Goal: Information Seeking & Learning: Learn about a topic

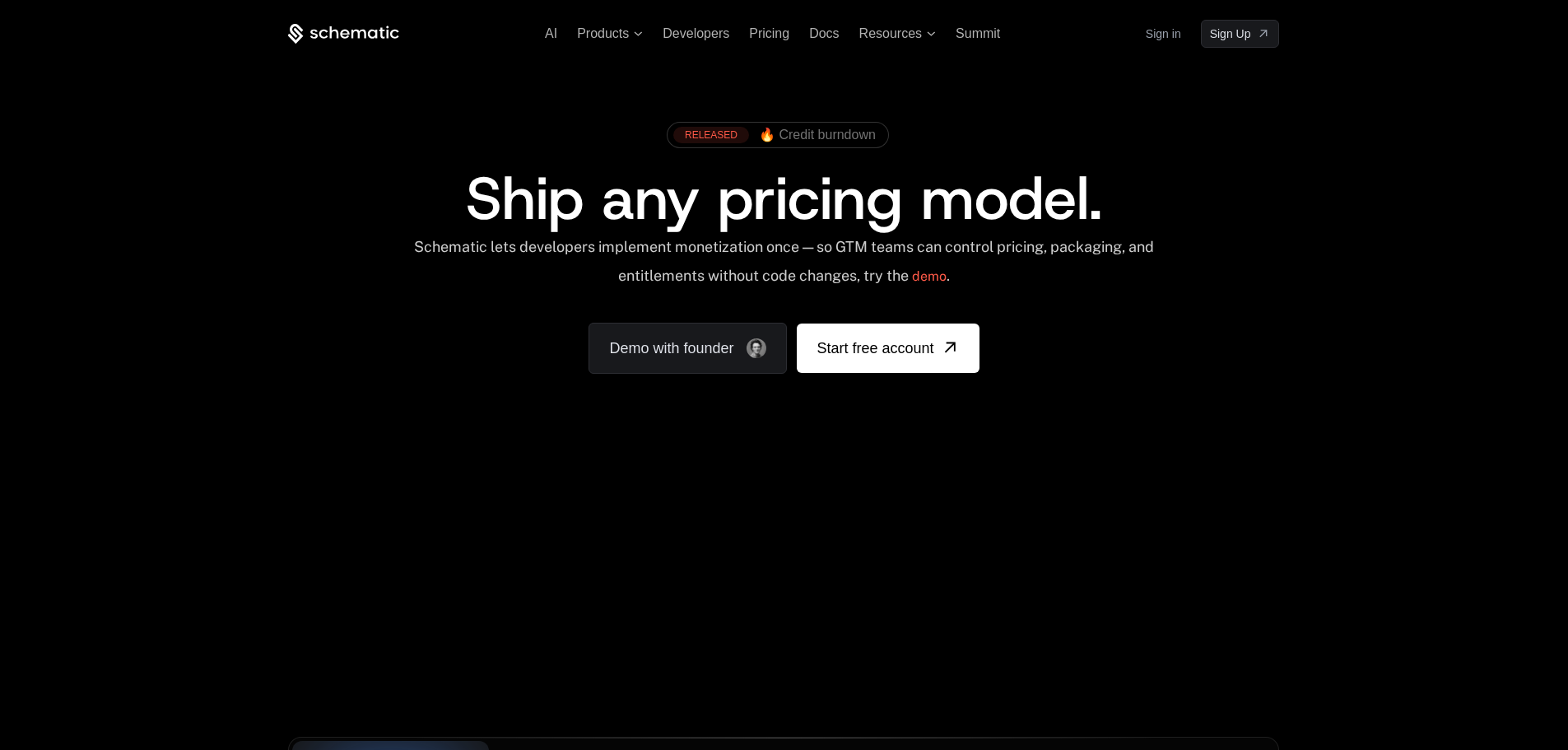
click at [807, 574] on div "Your browser does not support the video tag." at bounding box center [783, 485] width 1070 height 693
click at [1007, 510] on div "Your browser does not support the video tag." at bounding box center [783, 485] width 1070 height 693
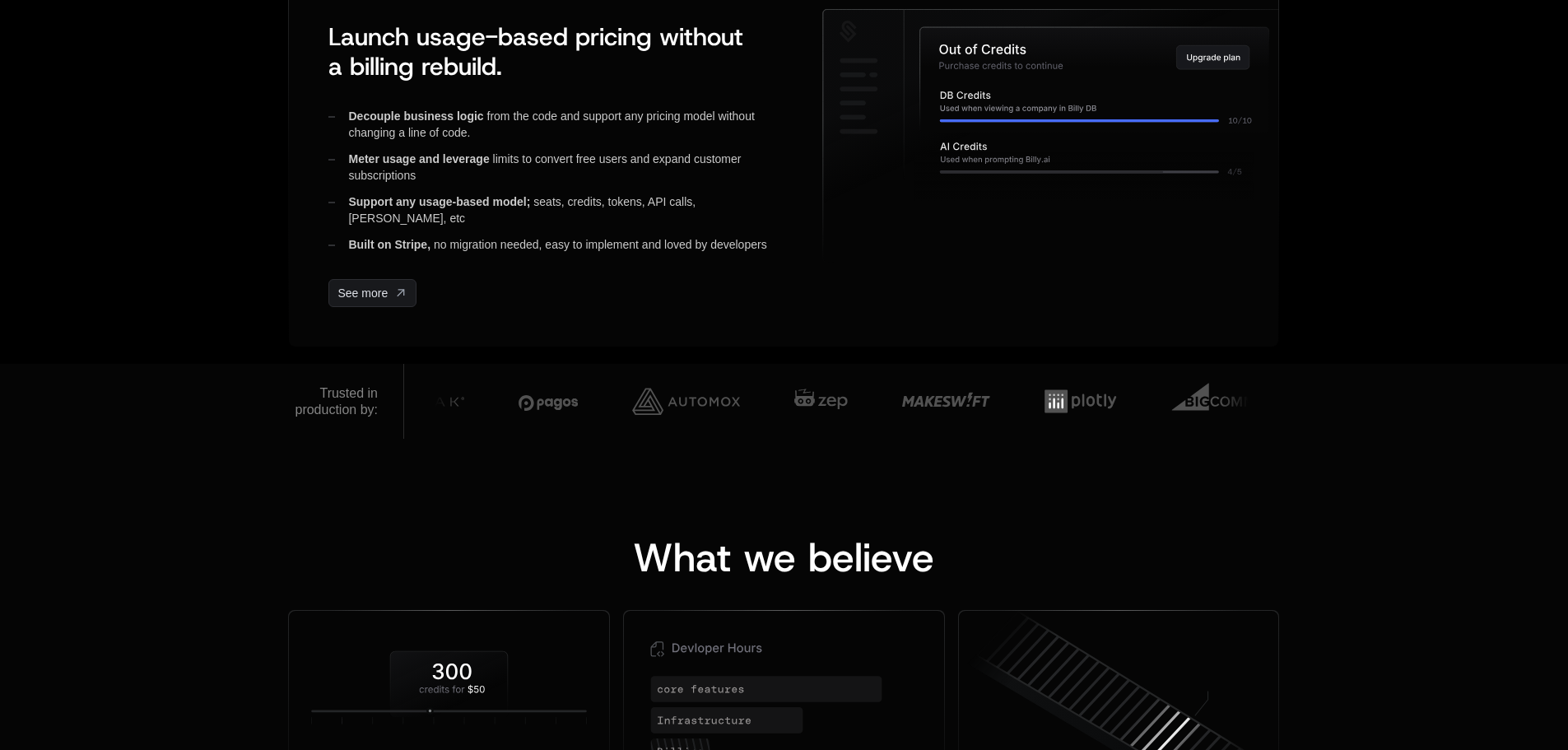
scroll to position [905, 0]
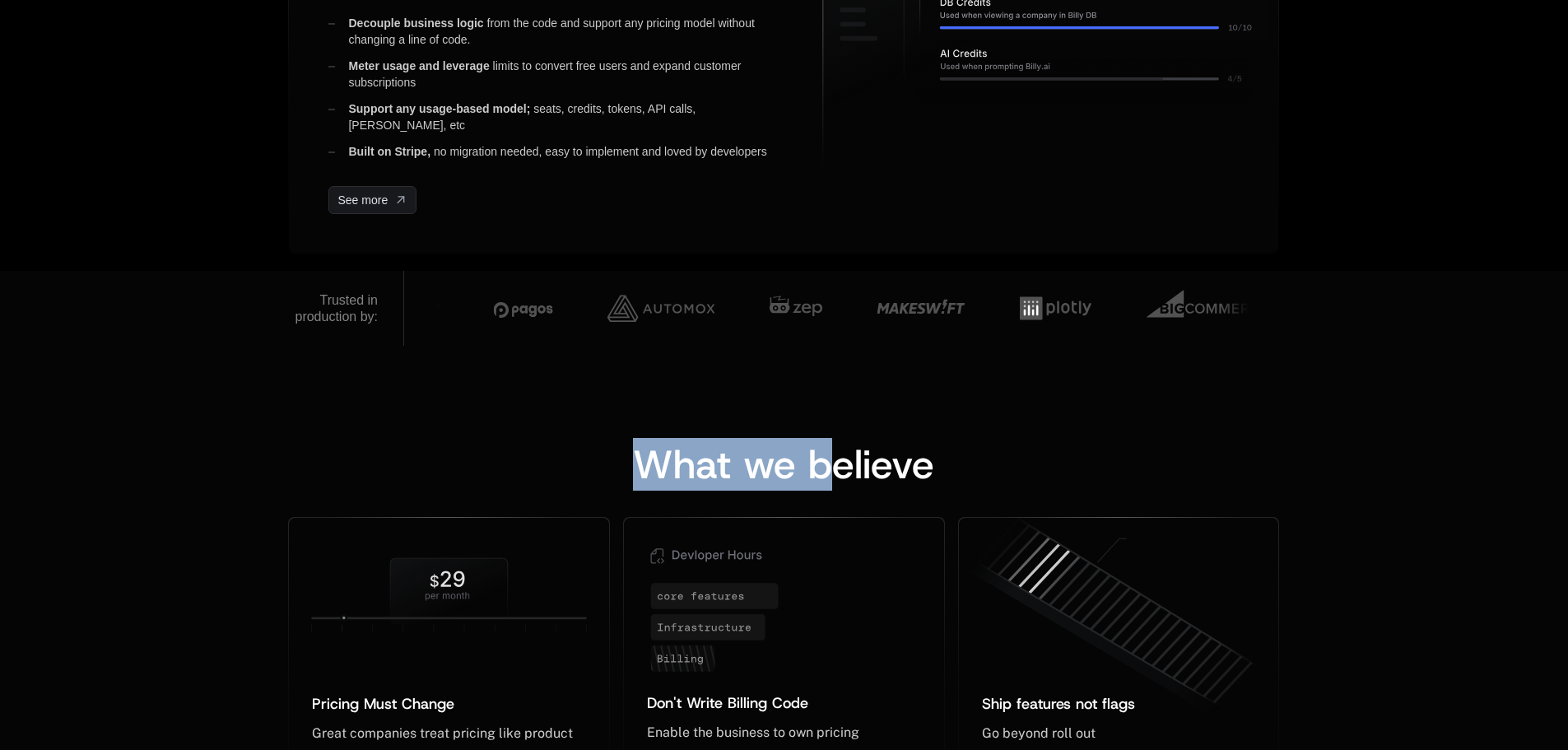
drag, startPoint x: 484, startPoint y: 448, endPoint x: 441, endPoint y: 441, distance: 43.6
click at [441, 441] on div "What we believe Pricing Must Change ﻿ ﻿ Great companies treat pricing like prod…" at bounding box center [784, 635] width 1568 height 578
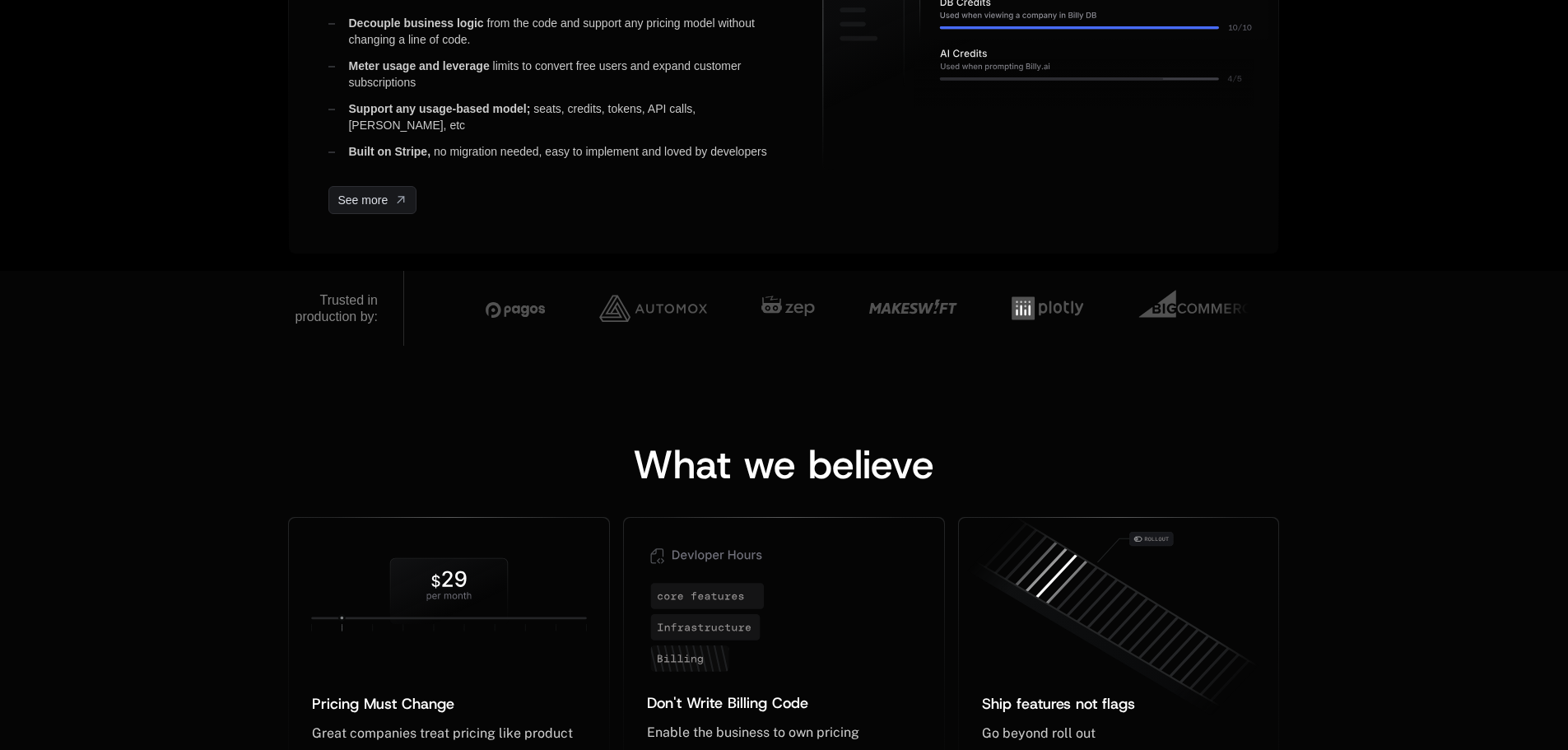
click at [898, 436] on div "What we believe Pricing Must Change ﻿ ﻿ Great companies treat pricing like prod…" at bounding box center [784, 635] width 1568 height 578
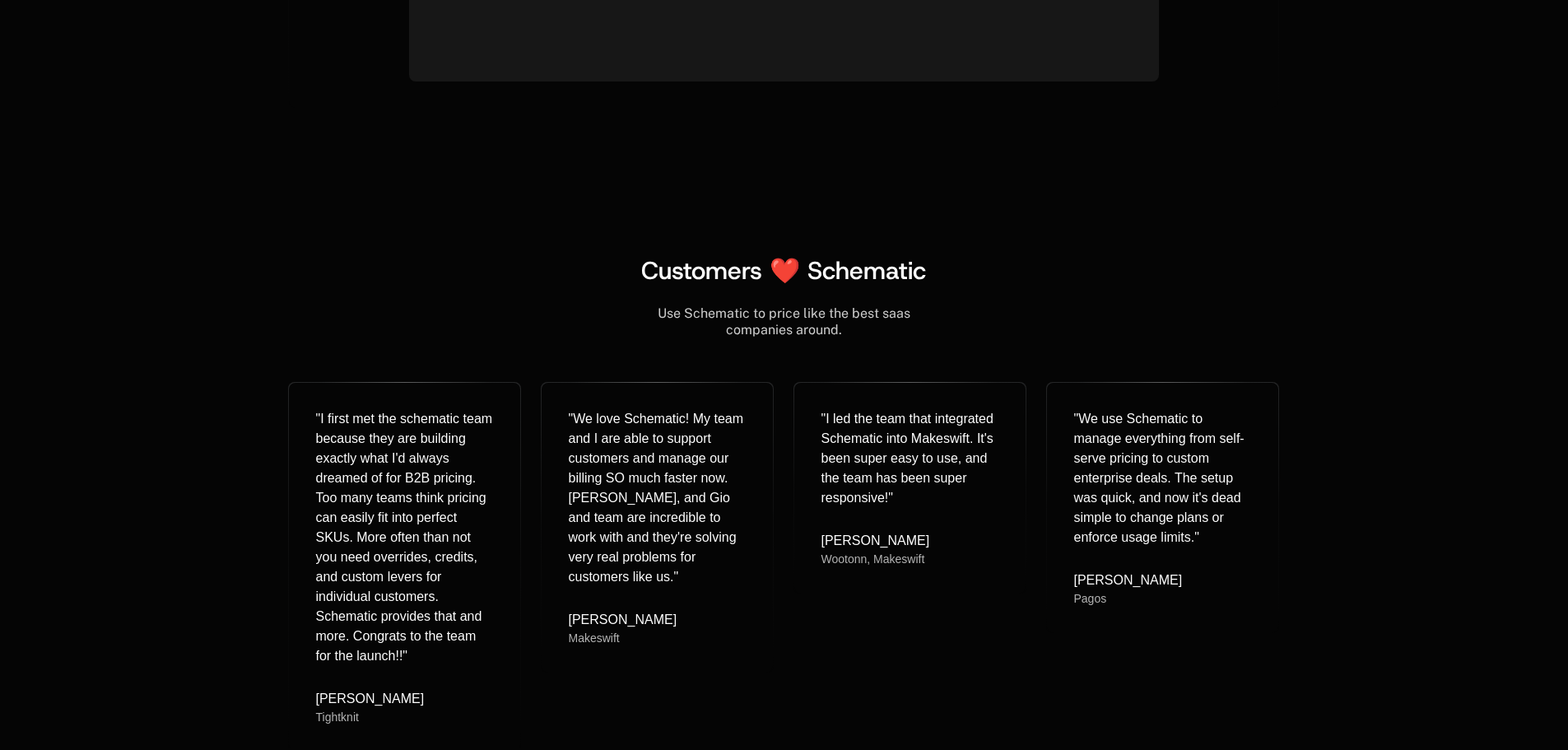
scroll to position [10238, 0]
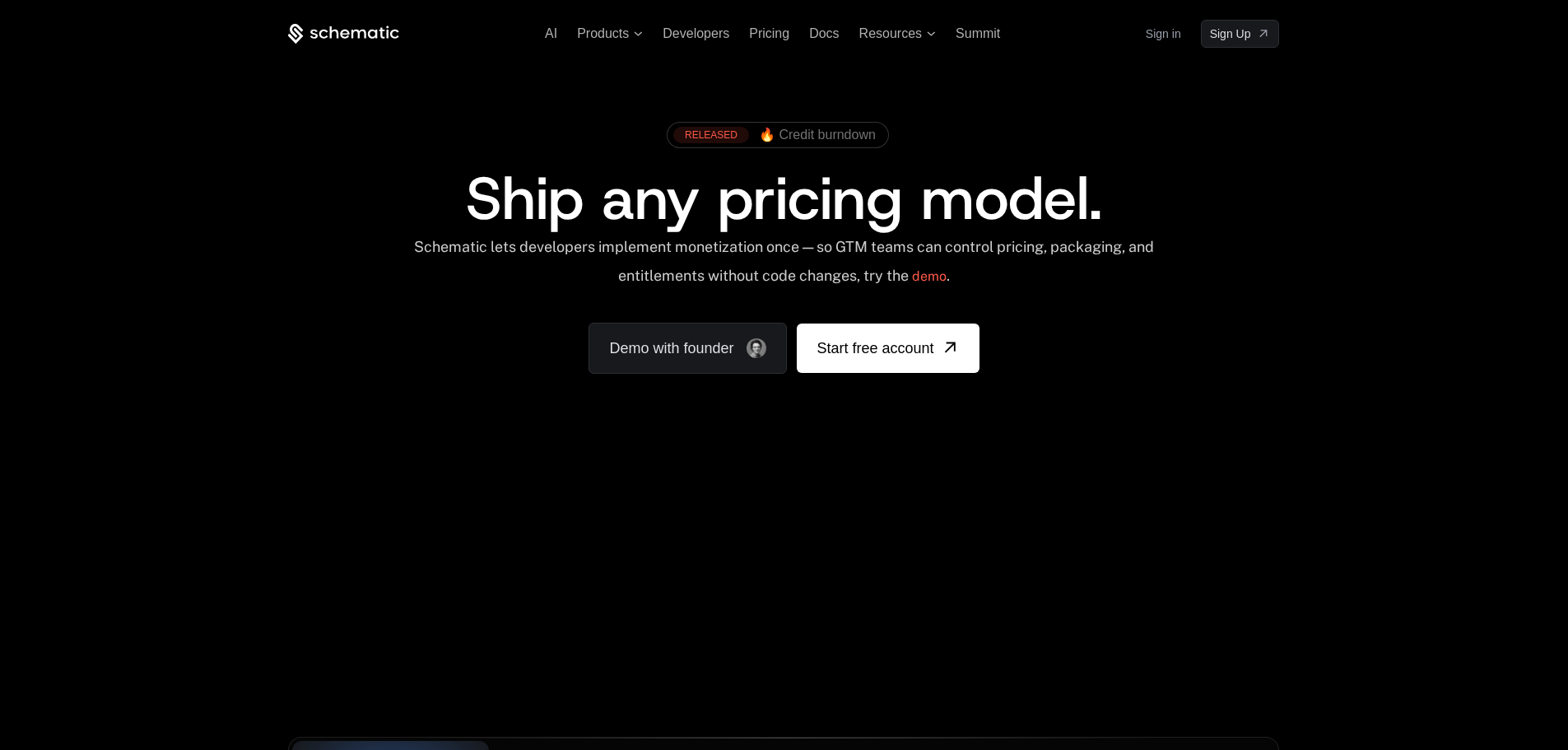
scroll to position [82, 0]
